Goal: Check status: Check status

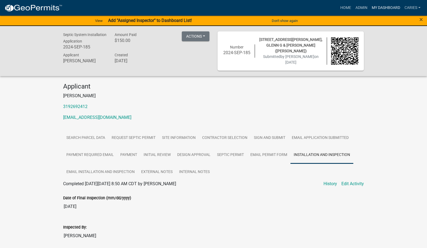
click at [393, 7] on link "My Dashboard" at bounding box center [386, 8] width 33 height 10
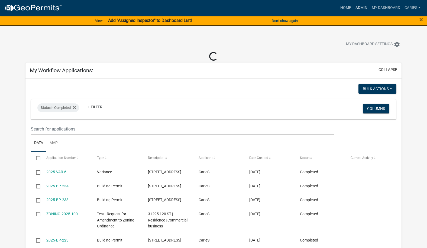
click at [359, 5] on link "Admin" at bounding box center [362, 8] width 16 height 10
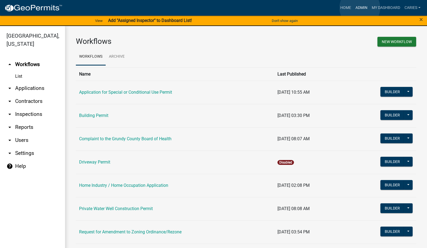
click at [360, 8] on link "Admin" at bounding box center [362, 8] width 16 height 10
click at [33, 82] on link "arrow_drop_down Applications" at bounding box center [32, 88] width 65 height 13
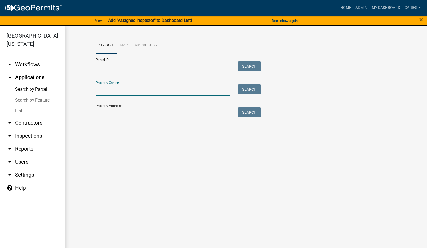
click at [116, 93] on input "Property Owner:" at bounding box center [163, 90] width 134 height 11
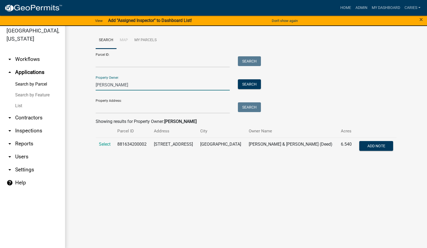
scroll to position [7, 0]
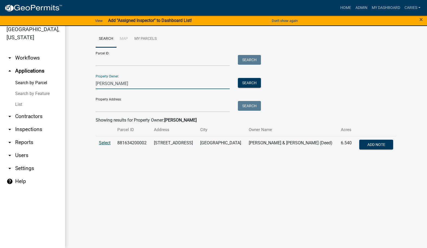
type input "[PERSON_NAME]"
click at [107, 142] on span "Select" at bounding box center [105, 142] width 12 height 5
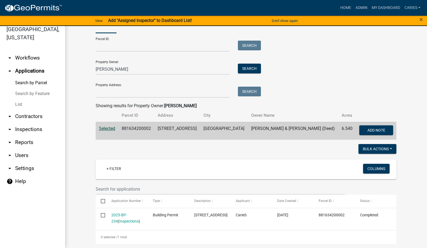
scroll to position [21, 0]
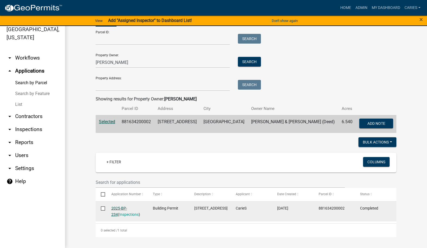
click at [121, 209] on link "2025-BP-234" at bounding box center [119, 211] width 16 height 11
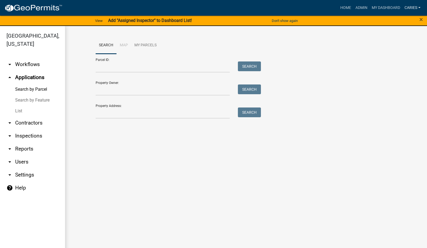
click at [410, 8] on link "CarieS" at bounding box center [413, 8] width 20 height 10
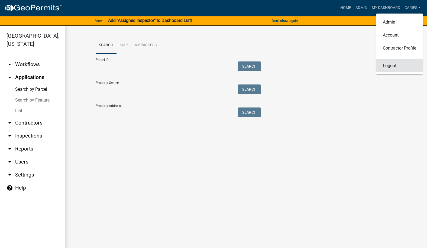
click at [385, 66] on link "Logout" at bounding box center [400, 65] width 46 height 13
